Goal: Task Accomplishment & Management: Use online tool/utility

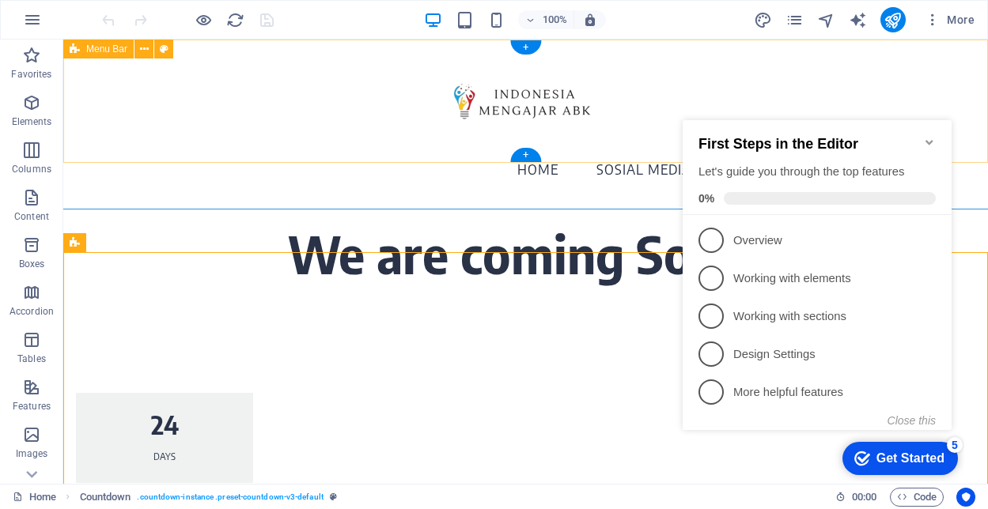
click at [928, 138] on icon "Minimize checklist" at bounding box center [929, 142] width 13 height 13
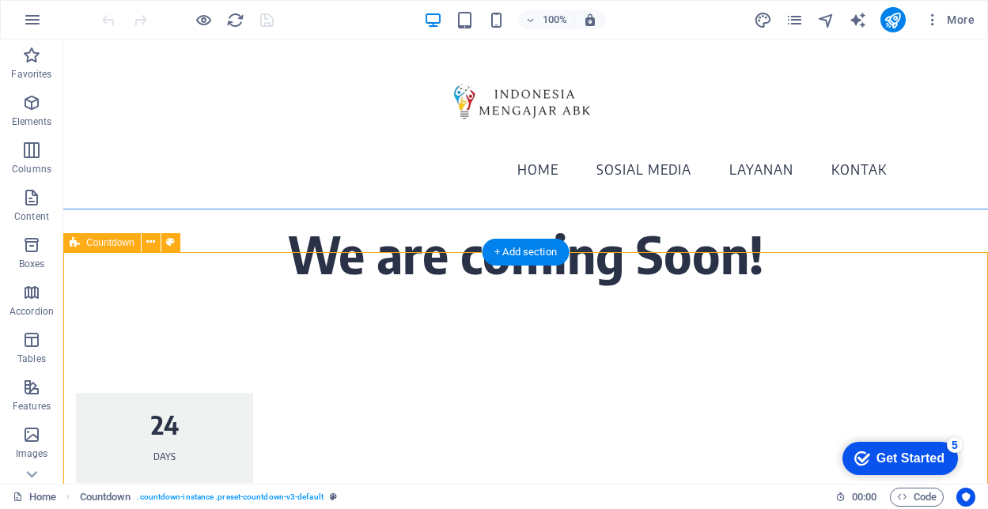
click at [857, 457] on icon "checkmark" at bounding box center [862, 459] width 16 height 16
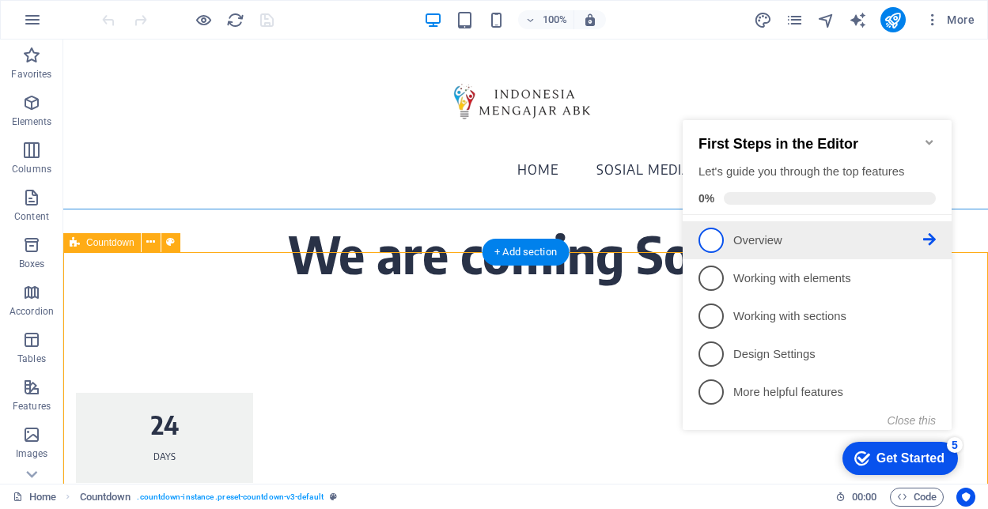
click at [934, 240] on icon at bounding box center [929, 239] width 13 height 13
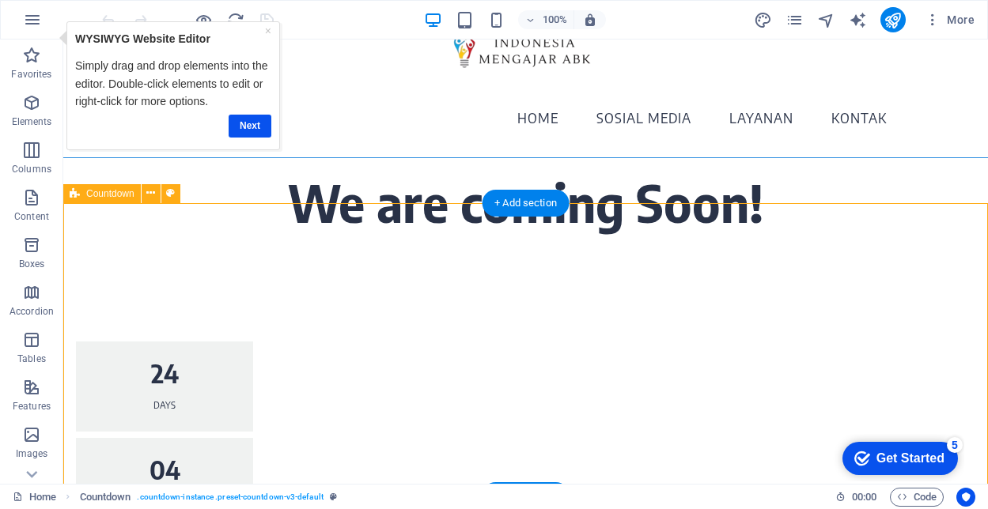
scroll to position [62, 0]
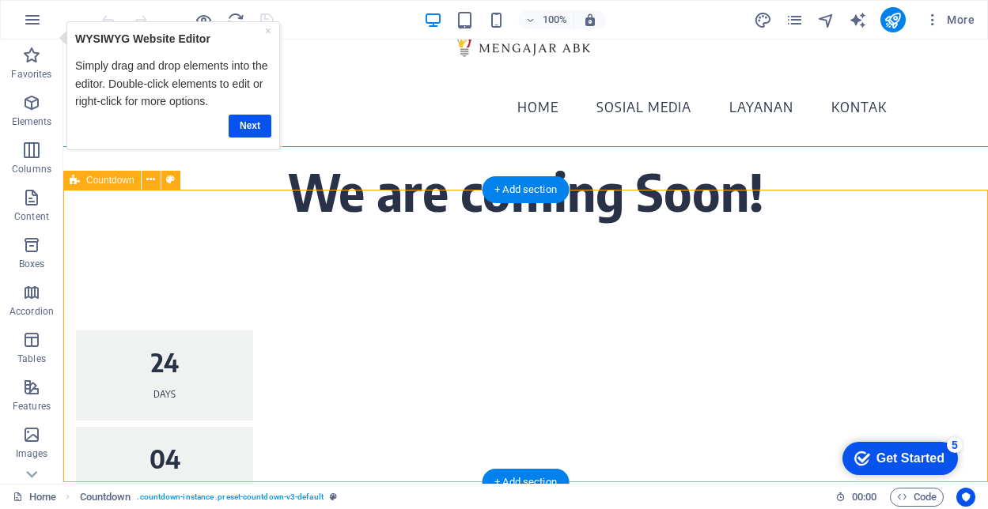
click at [861, 458] on icon "Get Started 5 items remaining, 0% complete" at bounding box center [862, 459] width 16 height 14
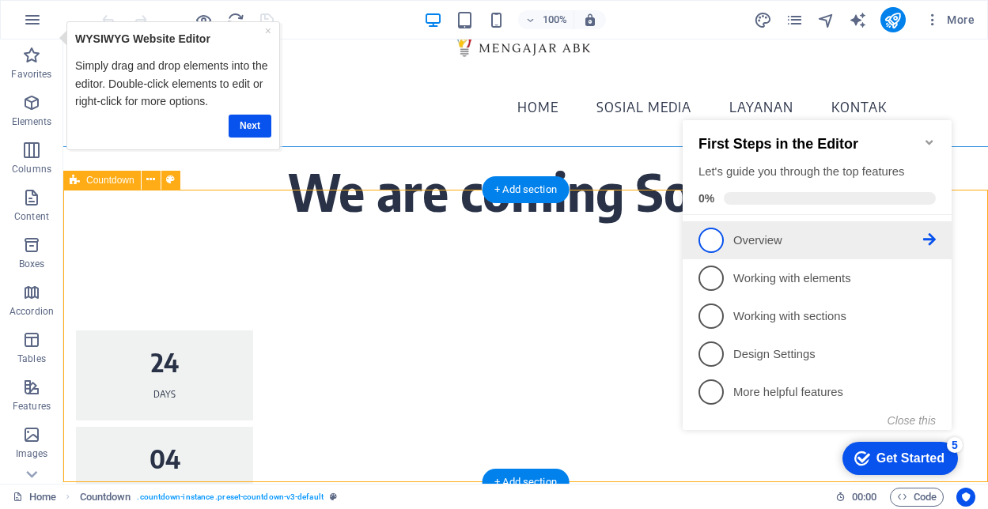
click at [710, 240] on span "1" at bounding box center [711, 240] width 25 height 25
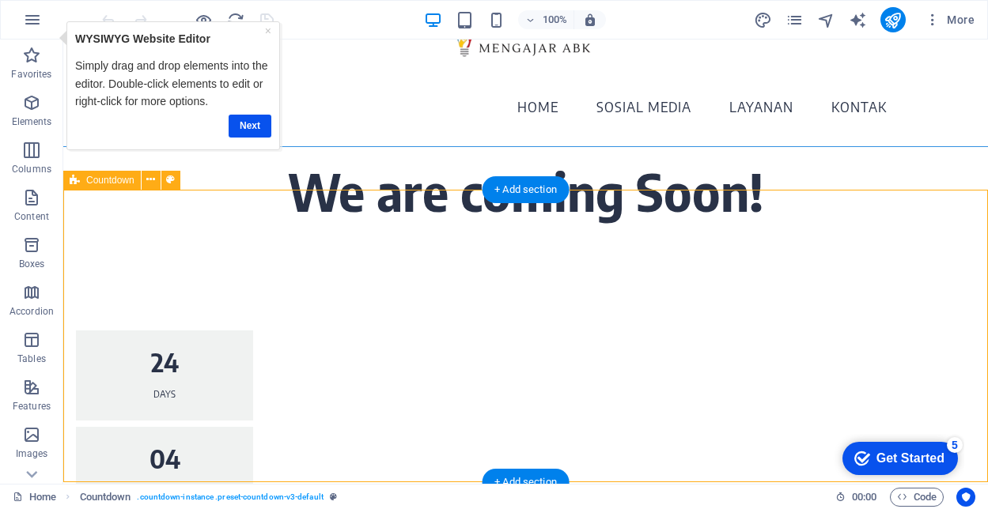
click at [861, 452] on icon "Get Started 5 items remaining, 0% complete" at bounding box center [862, 459] width 16 height 14
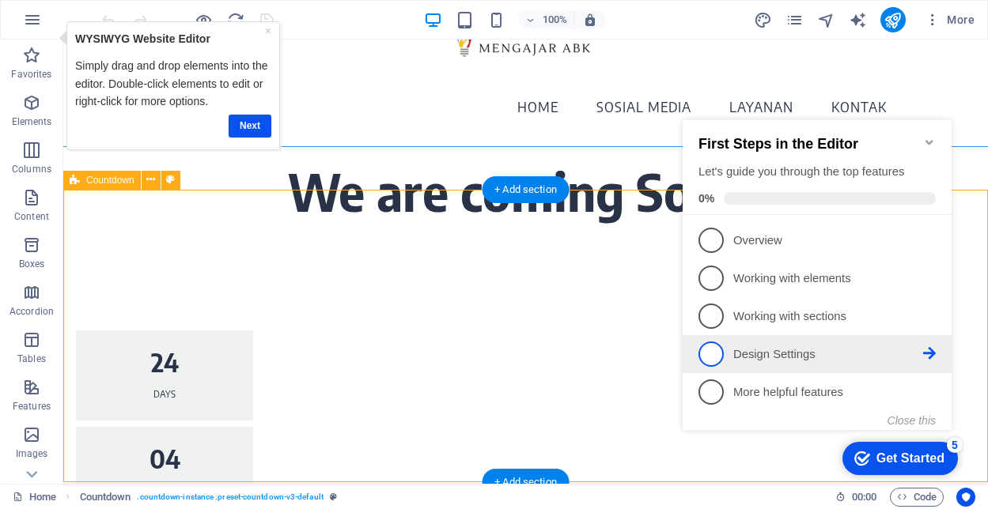
click at [930, 246] on icon at bounding box center [929, 239] width 13 height 13
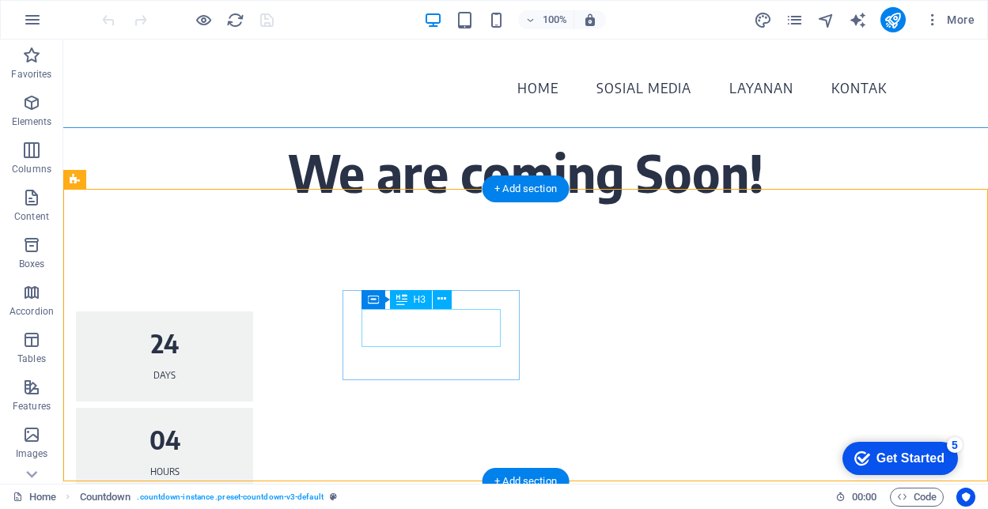
scroll to position [96, 0]
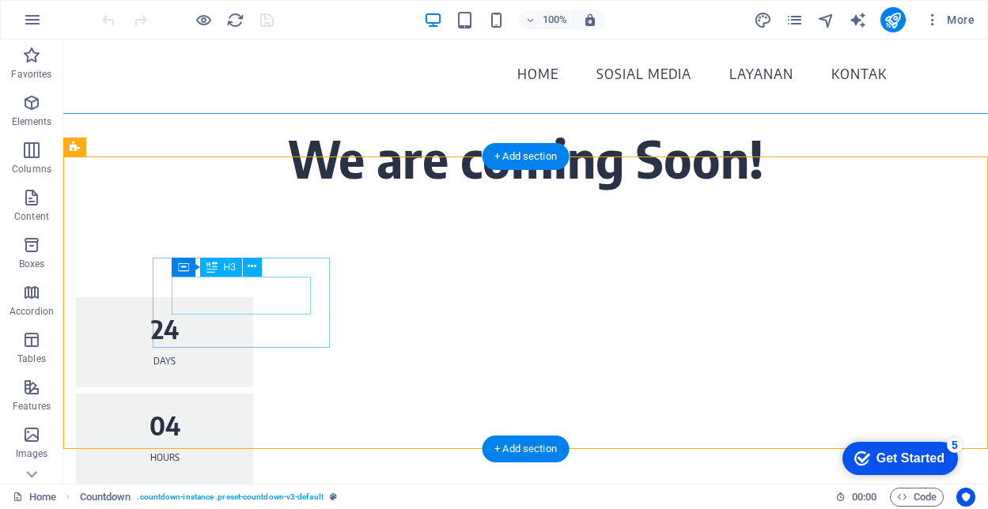
click at [234, 316] on div "24" at bounding box center [164, 328] width 139 height 25
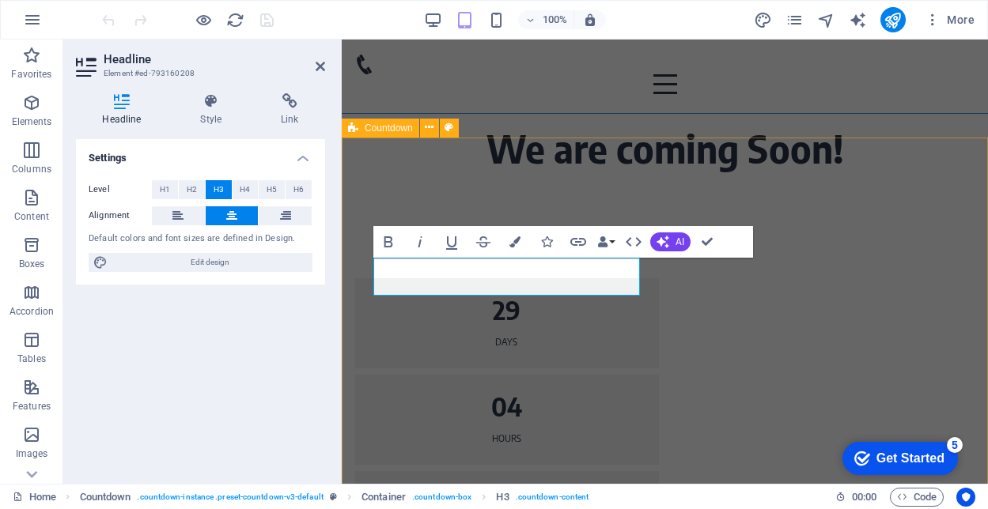
click at [814, 200] on div "29 Days 04 Hours 57 Minutes 47 Seconds" at bounding box center [665, 468] width 646 height 582
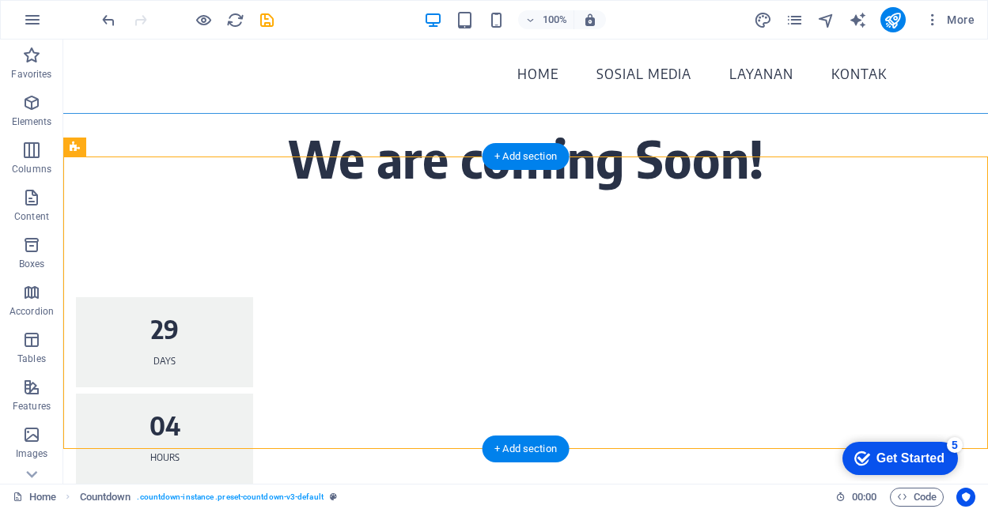
click at [660, 238] on div "29 Days 04 Hours 57 Minutes 47 Seconds" at bounding box center [525, 487] width 925 height 582
click at [251, 267] on icon at bounding box center [252, 267] width 9 height 17
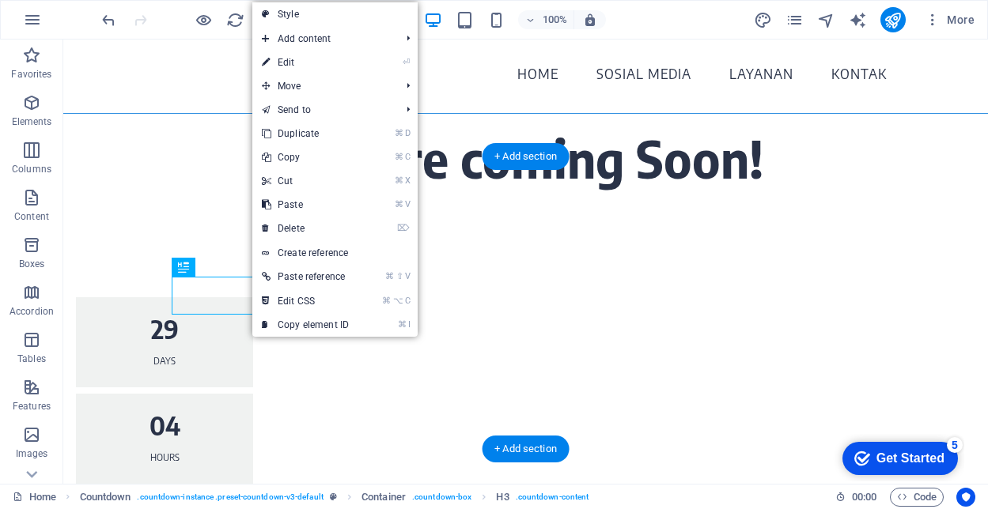
click at [181, 202] on div "29 Days 04 Hours 57 Minutes 47 Seconds" at bounding box center [525, 487] width 925 height 582
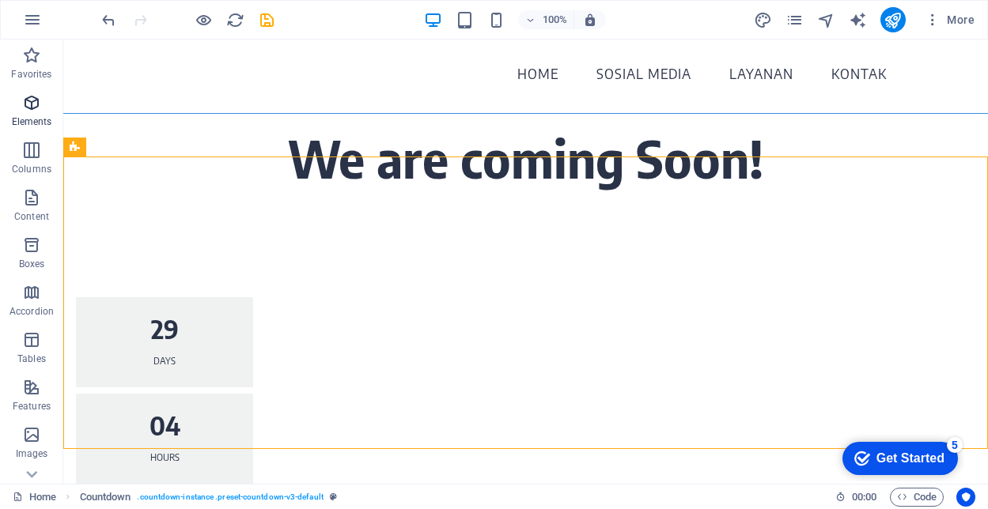
click at [26, 104] on icon "button" at bounding box center [31, 102] width 19 height 19
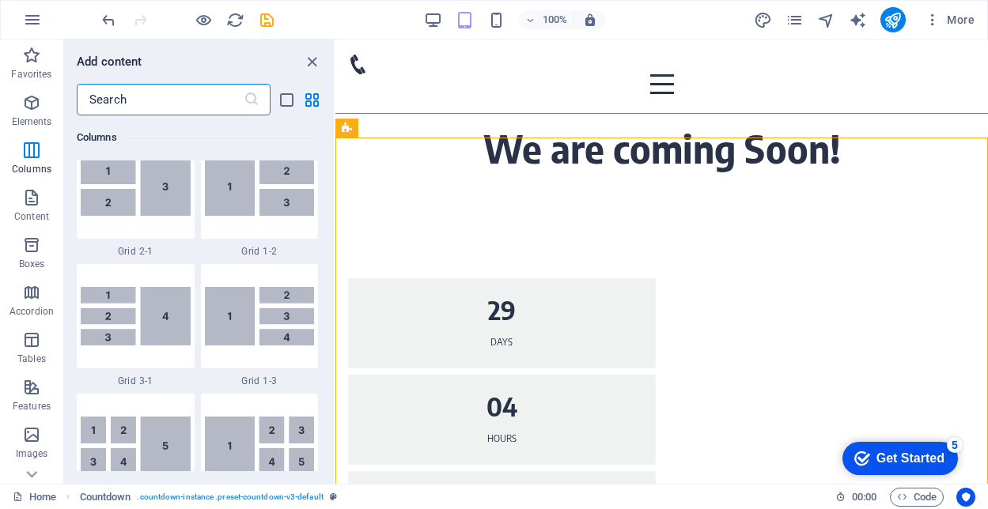
scroll to position [2007, 0]
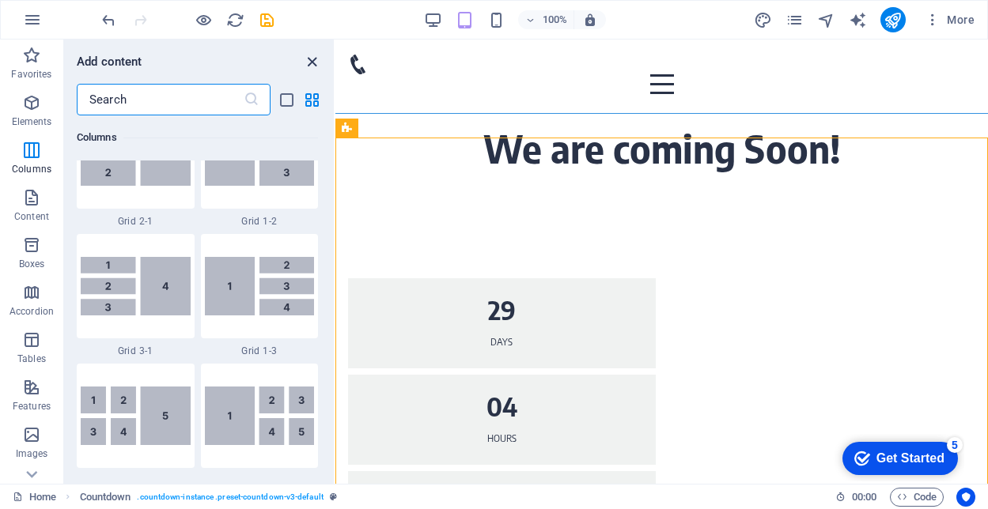
click at [310, 57] on icon "close panel" at bounding box center [312, 62] width 18 height 18
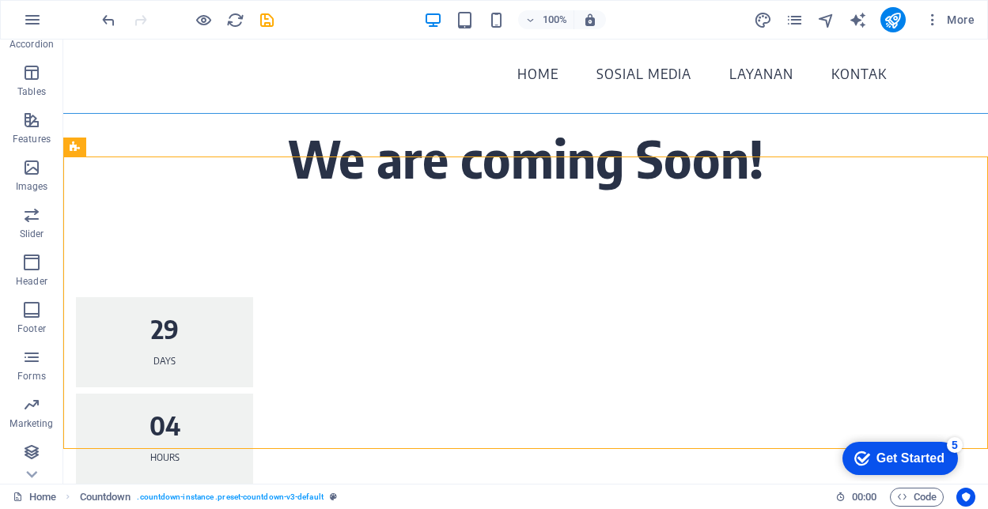
scroll to position [267, 0]
click at [31, 464] on span "Collections" at bounding box center [31, 462] width 63 height 38
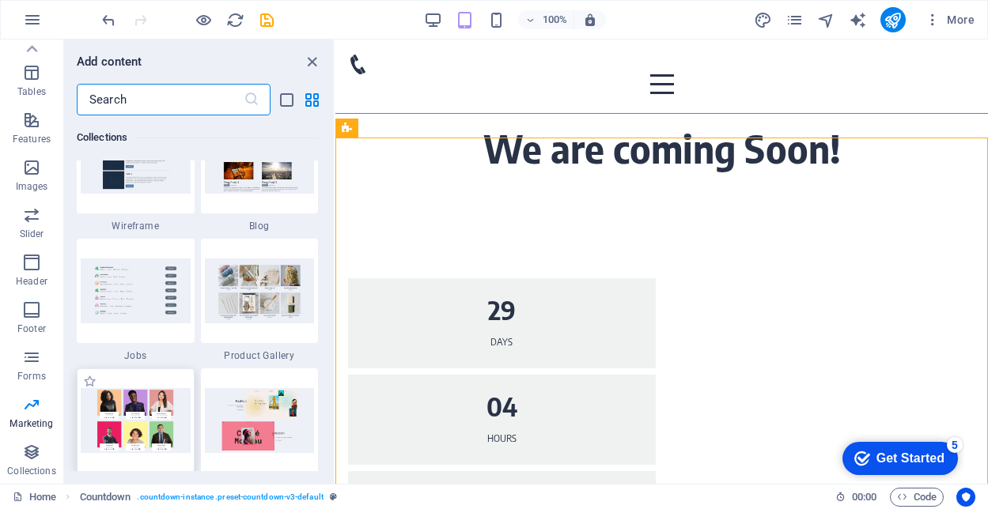
scroll to position [14563, 0]
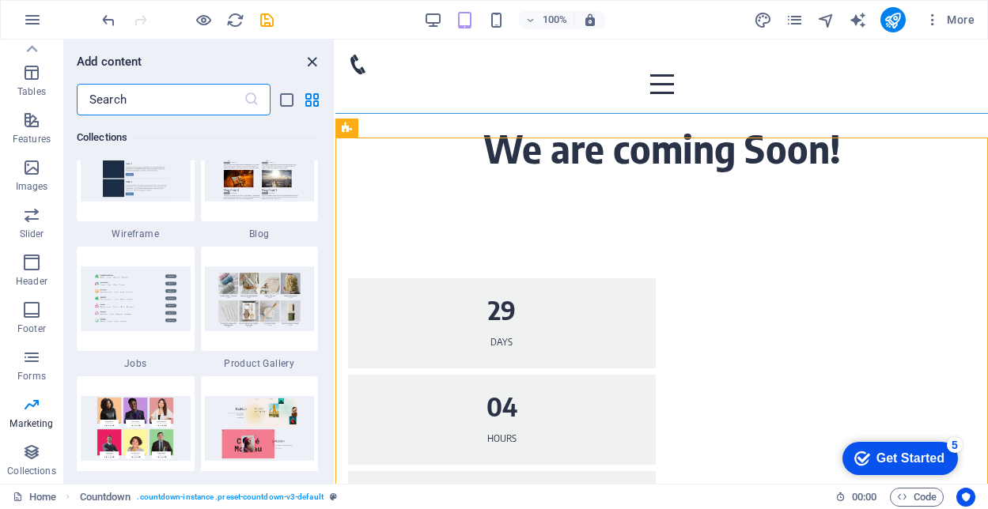
click at [313, 59] on icon "close panel" at bounding box center [312, 62] width 18 height 18
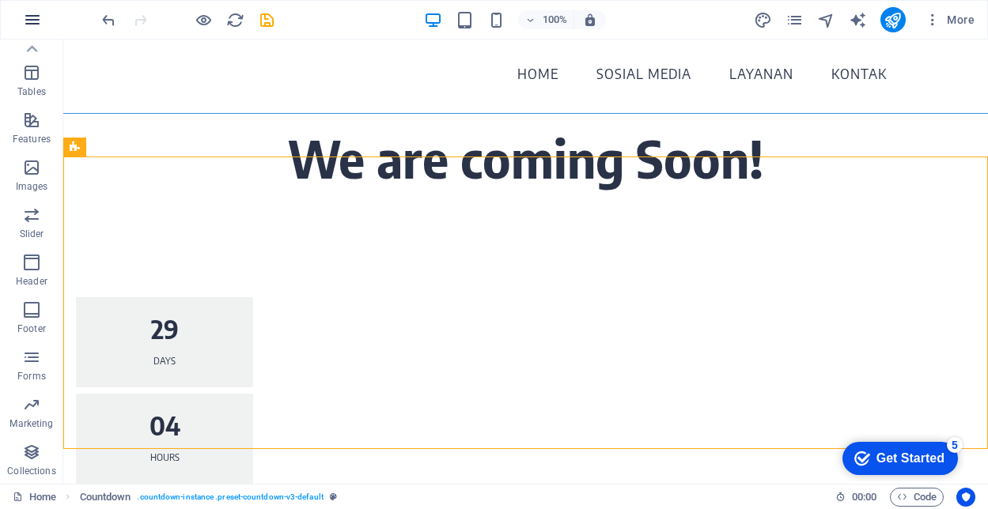
click at [34, 20] on icon "button" at bounding box center [32, 19] width 19 height 19
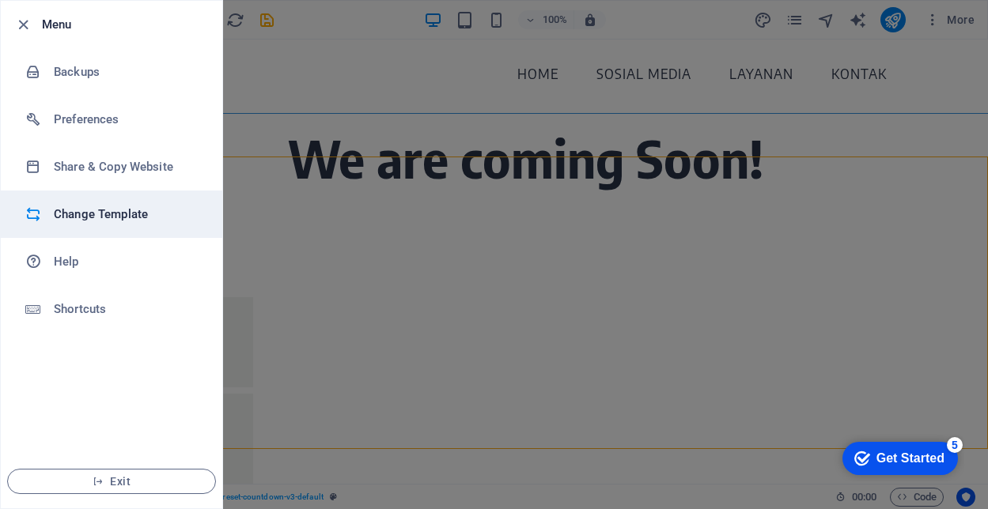
click at [89, 213] on h6 "Change Template" at bounding box center [127, 214] width 146 height 19
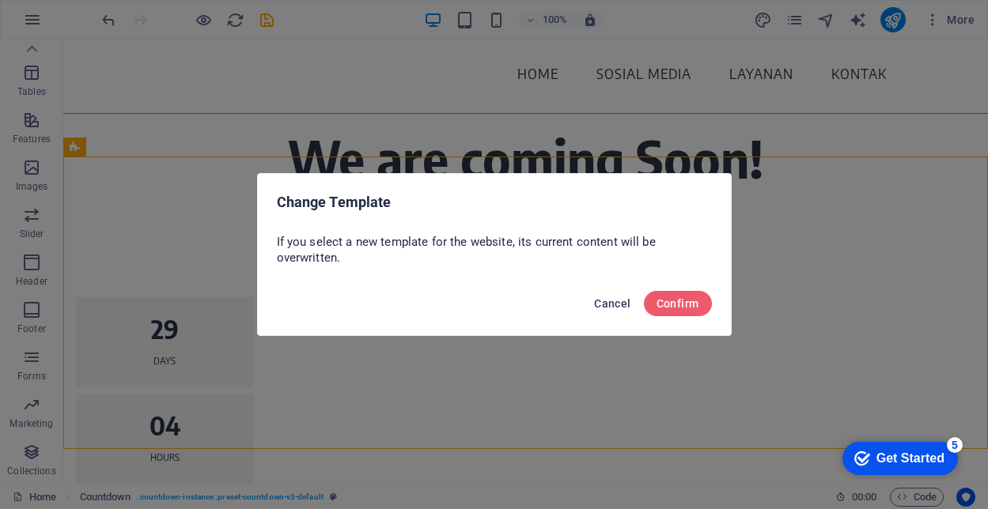
click at [610, 306] on span "Cancel" at bounding box center [612, 303] width 36 height 13
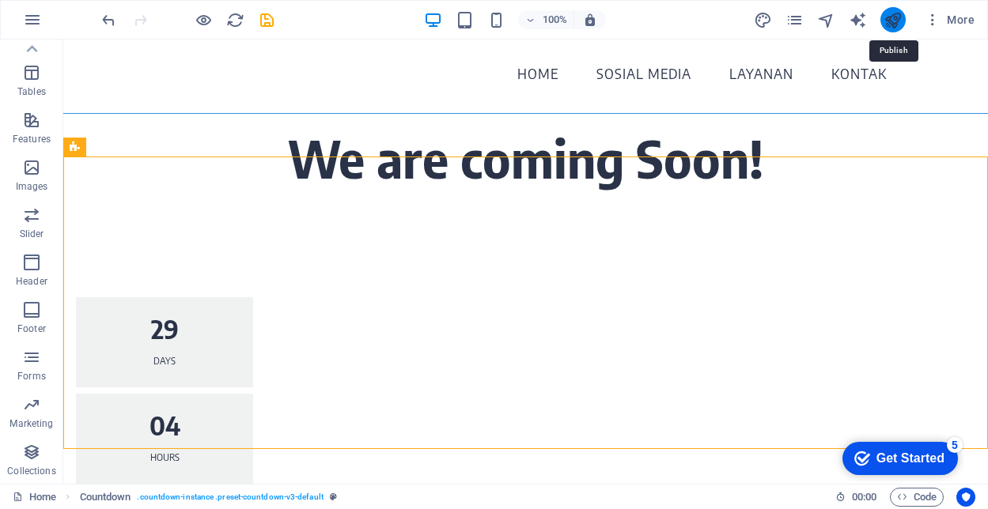
click at [897, 13] on icon "publish" at bounding box center [893, 20] width 18 height 18
